Goal: Task Accomplishment & Management: Complete application form

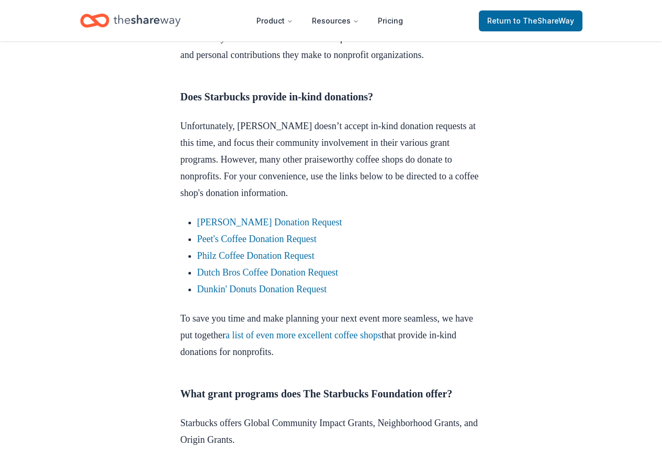
scroll to position [471, 0]
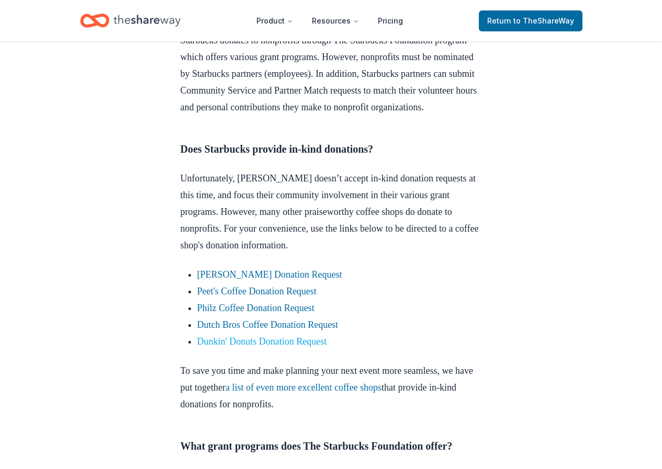
click at [279, 347] on link "Dunkin' Donuts Donation Request" at bounding box center [262, 342] width 130 height 10
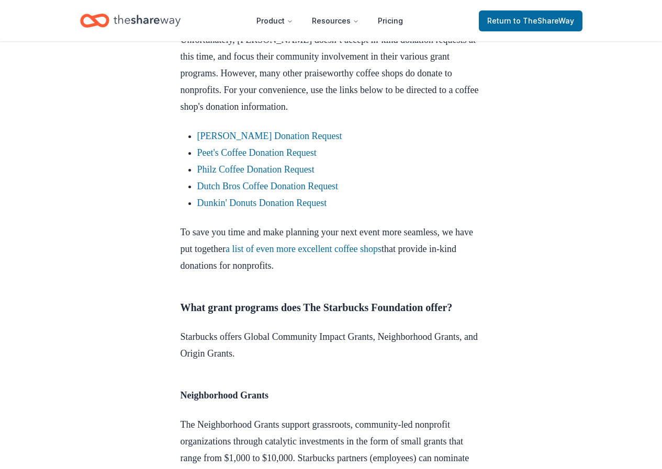
scroll to position [628, 0]
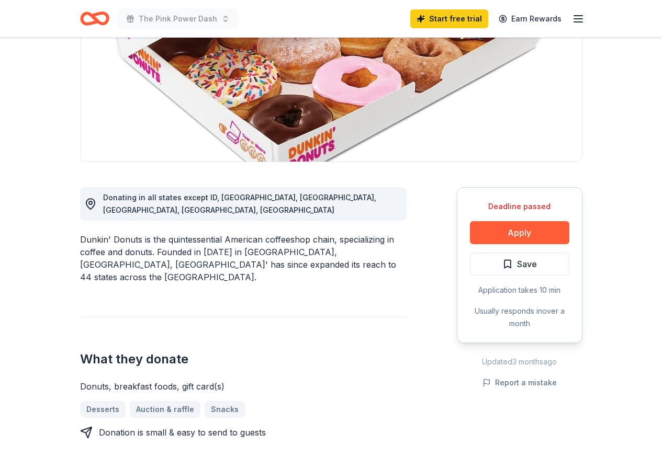
scroll to position [157, 0]
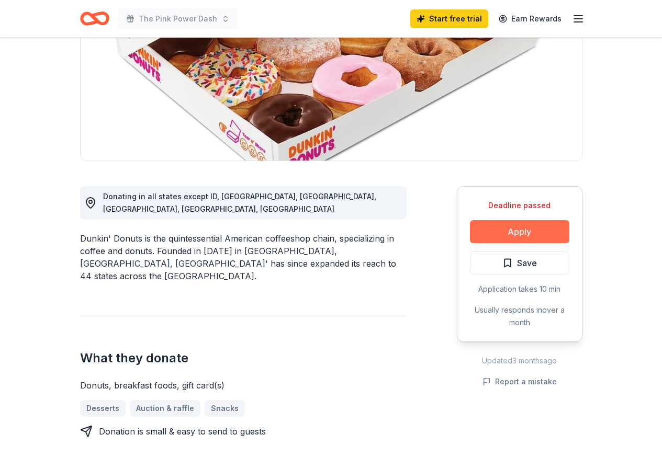
click at [521, 222] on button "Apply" at bounding box center [519, 231] width 99 height 23
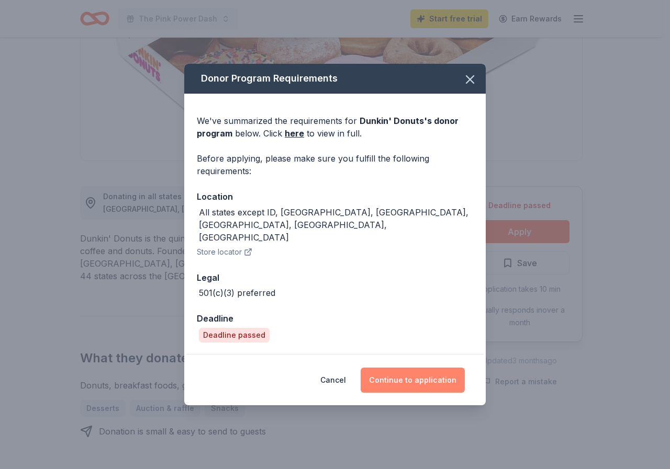
click at [424, 368] on button "Continue to application" at bounding box center [413, 380] width 104 height 25
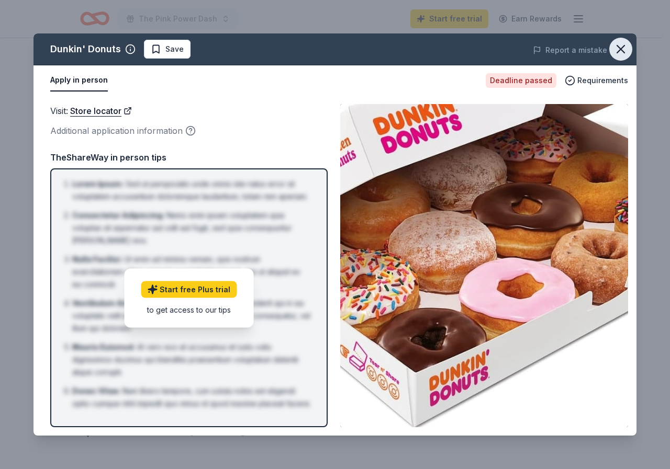
click at [616, 43] on icon "button" at bounding box center [620, 49] width 15 height 15
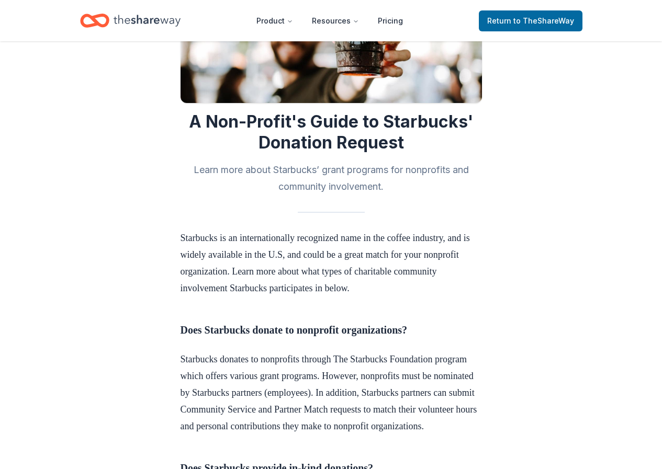
scroll to position [105, 0]
